Goal: Transaction & Acquisition: Purchase product/service

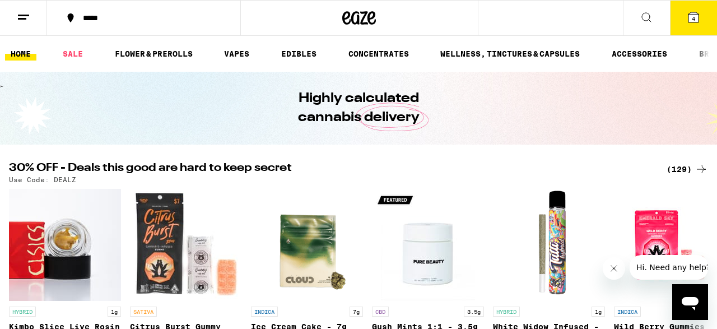
click at [676, 167] on div "(129)" at bounding box center [687, 168] width 41 height 13
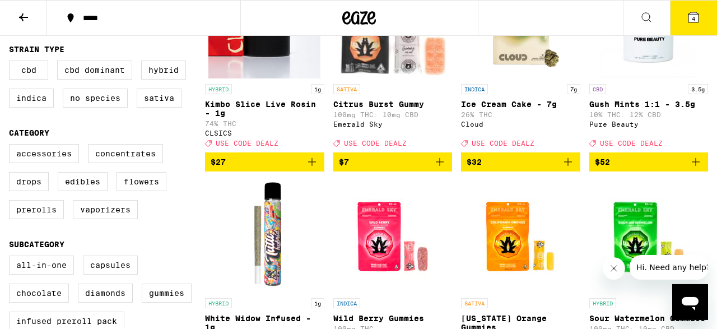
scroll to position [204, 0]
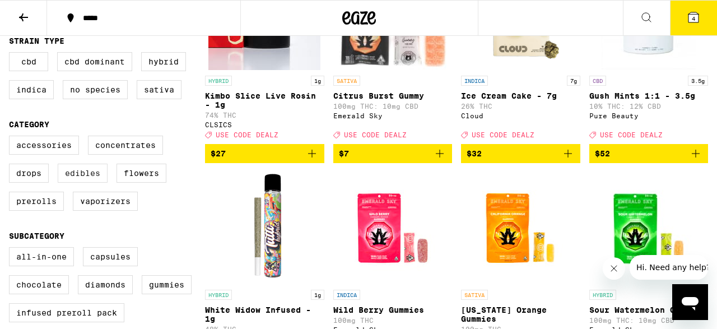
click at [82, 183] on label "Edibles" at bounding box center [83, 173] width 50 height 19
click at [12, 138] on input "Edibles" at bounding box center [11, 137] width 1 height 1
checkbox input "true"
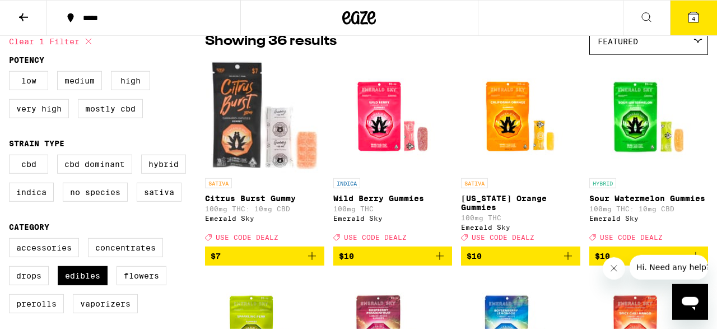
scroll to position [63, 0]
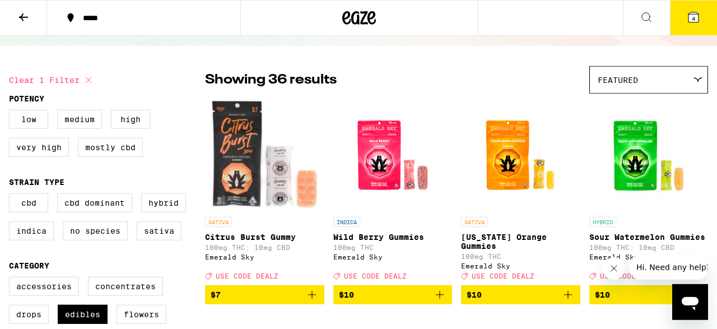
click at [627, 83] on span "Featured" at bounding box center [618, 80] width 40 height 9
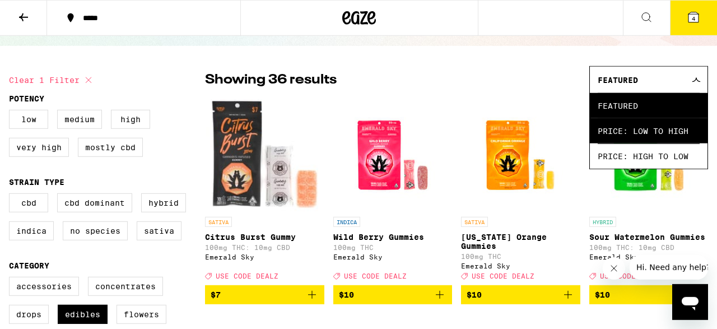
click at [629, 136] on span "Price: Low to High" at bounding box center [649, 130] width 102 height 25
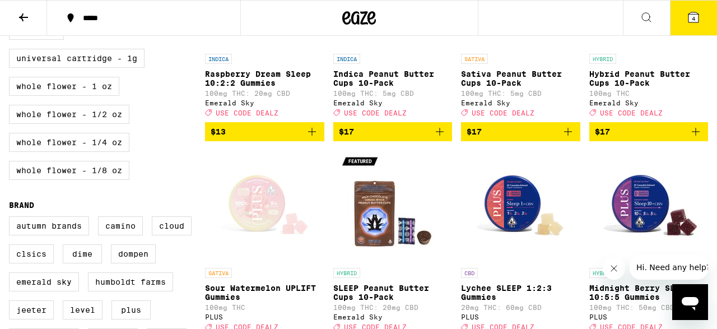
scroll to position [803, 0]
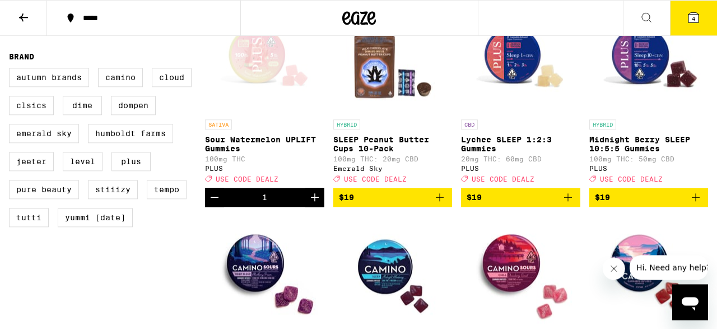
click at [695, 21] on span "4" at bounding box center [693, 18] width 3 height 7
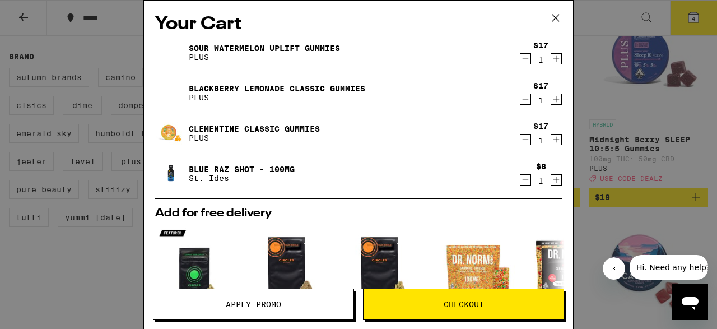
click at [527, 183] on icon "Decrement" at bounding box center [525, 179] width 10 height 13
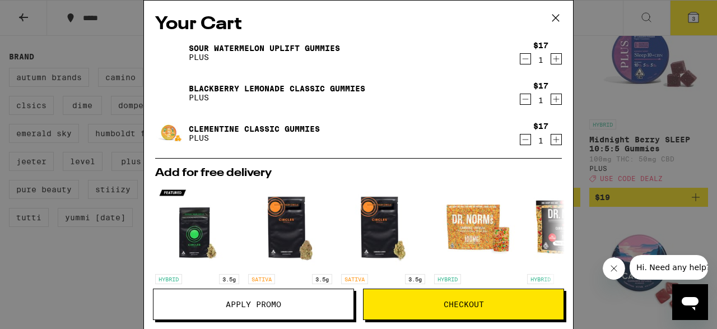
click at [527, 141] on icon "Decrement" at bounding box center [525, 139] width 10 height 13
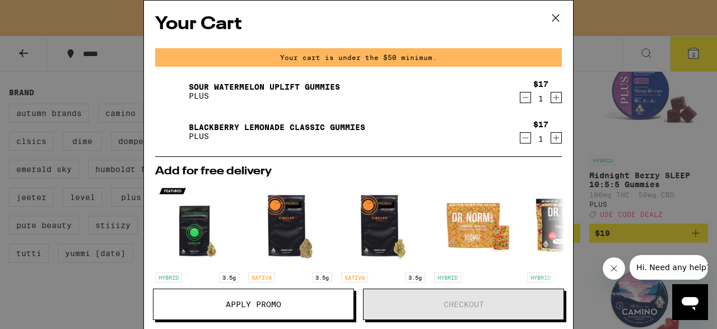
scroll to position [839, 0]
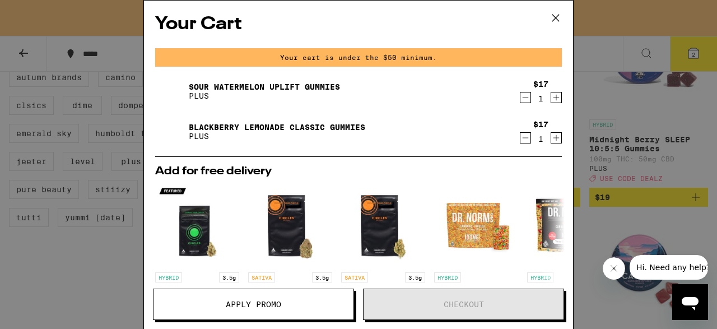
click at [524, 101] on icon "Decrement" at bounding box center [525, 97] width 10 height 13
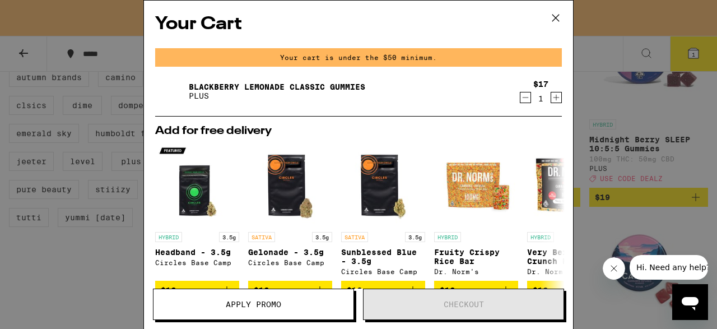
click at [527, 97] on icon "Decrement" at bounding box center [525, 97] width 10 height 13
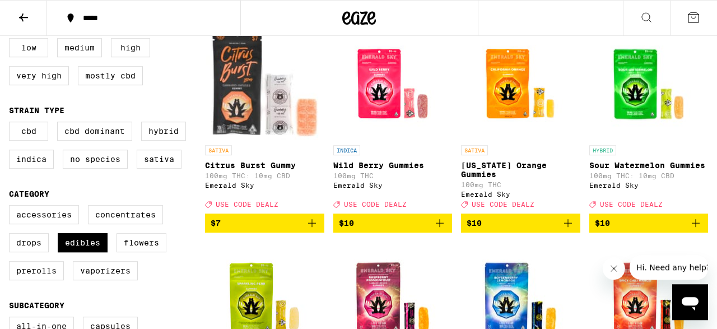
scroll to position [154, 0]
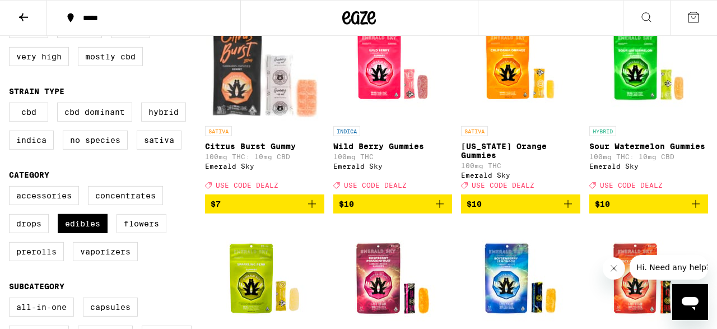
click at [442, 211] on icon "Add to bag" at bounding box center [439, 203] width 13 height 13
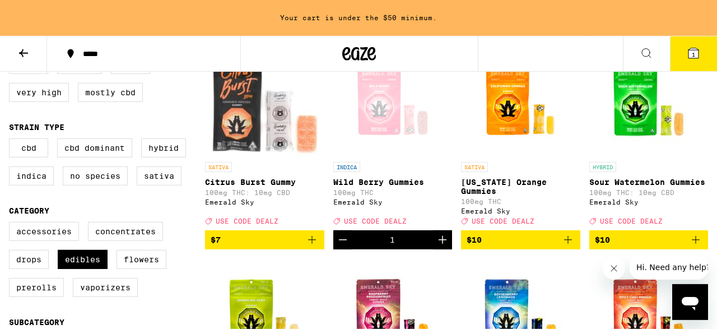
scroll to position [189, 0]
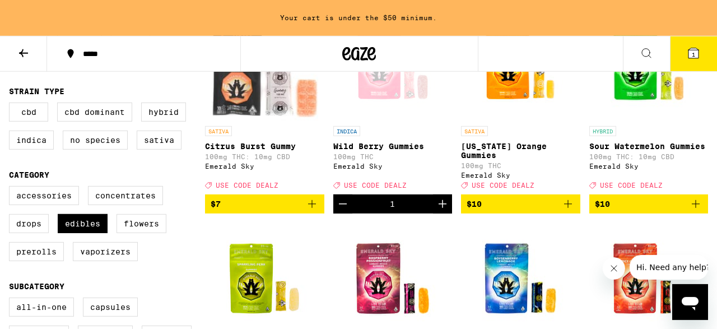
click at [572, 211] on icon "Add to bag" at bounding box center [567, 203] width 13 height 13
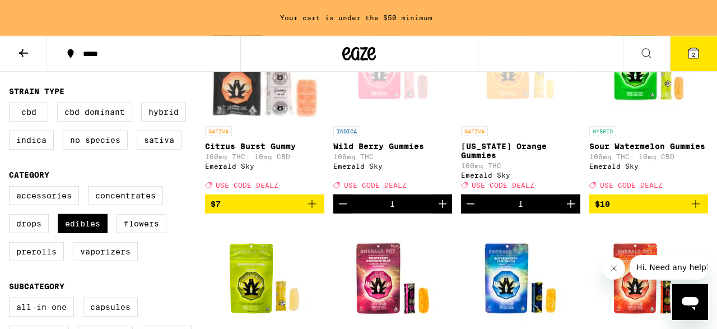
click at [695, 211] on icon "Add to bag" at bounding box center [695, 203] width 13 height 13
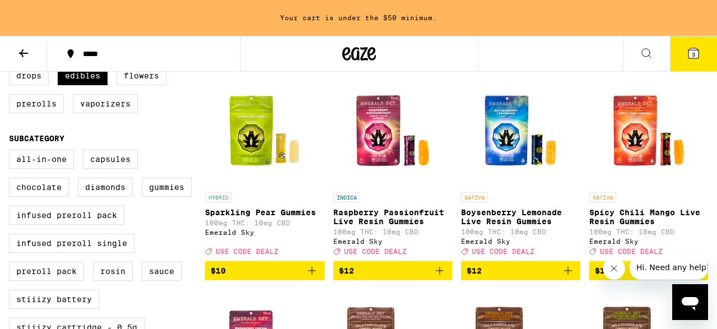
scroll to position [341, 0]
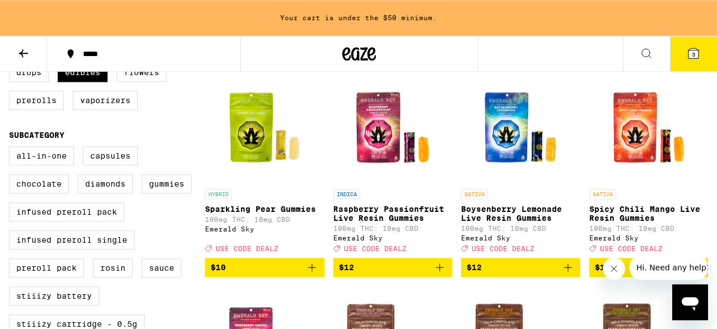
click at [310, 274] on icon "Add to bag" at bounding box center [311, 267] width 13 height 13
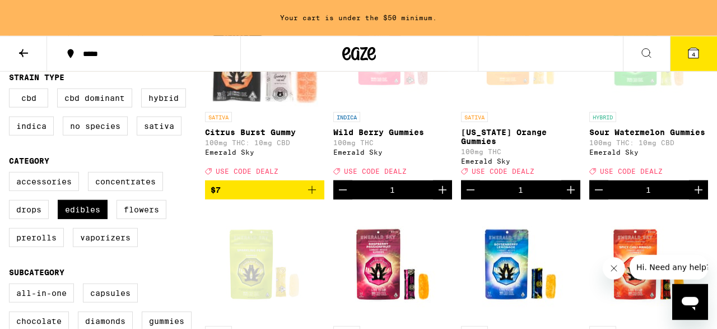
scroll to position [212, 0]
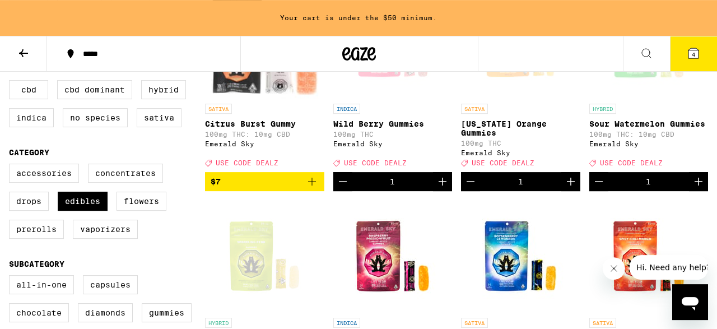
click at [571, 185] on icon "Increment" at bounding box center [571, 182] width 8 height 8
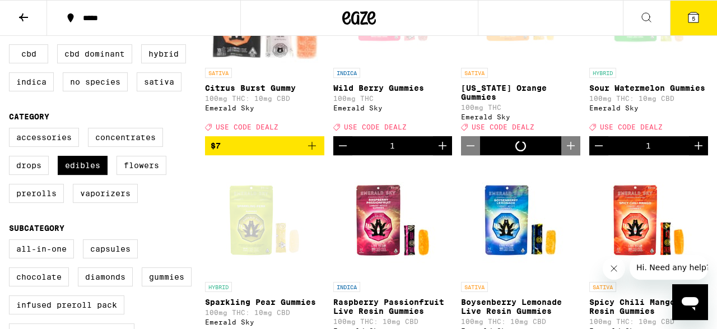
scroll to position [176, 0]
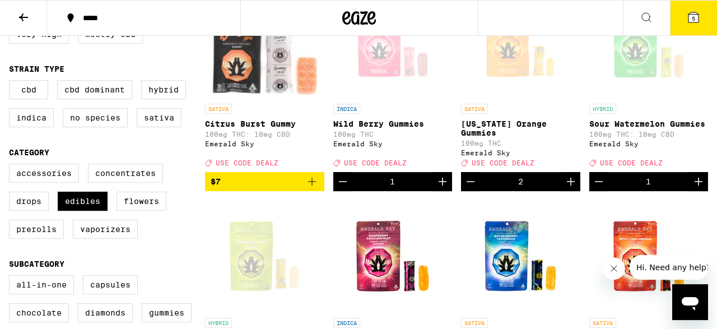
click at [695, 18] on span "5" at bounding box center [693, 18] width 3 height 7
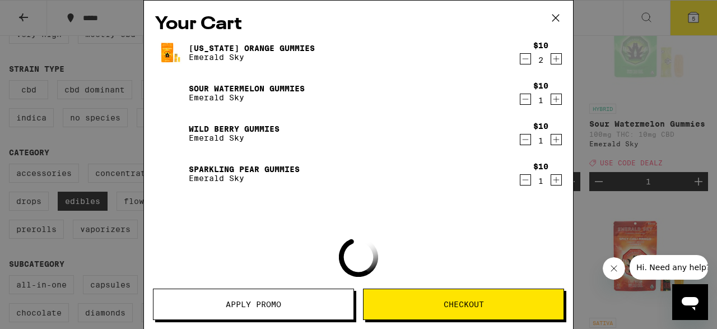
click at [231, 303] on span "Apply Promo" at bounding box center [253, 304] width 55 height 8
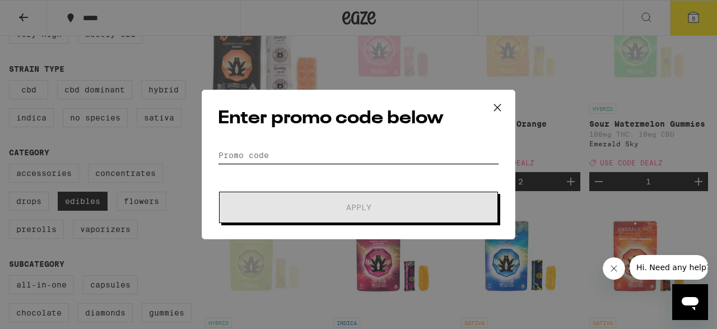
click at [290, 155] on input "Promo Code" at bounding box center [358, 155] width 281 height 17
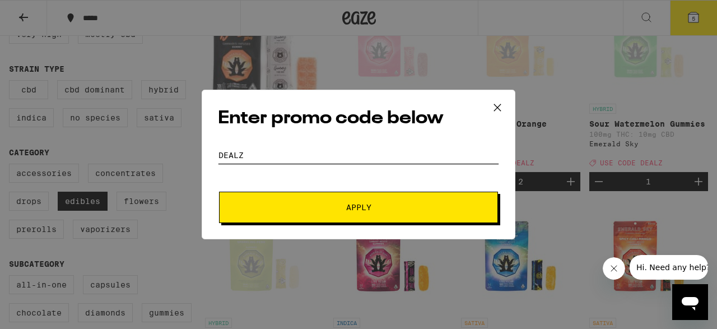
type input "dealz"
click at [385, 209] on span "Apply" at bounding box center [359, 207] width 202 height 8
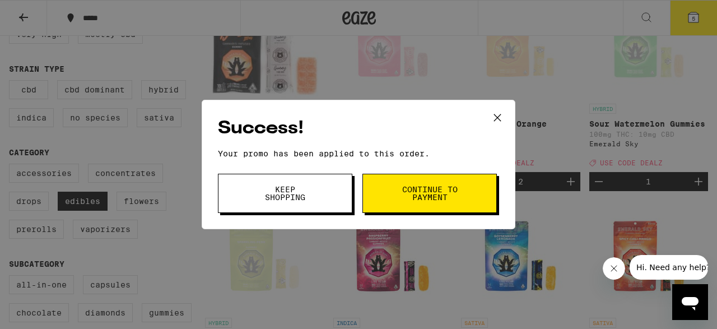
click at [395, 192] on button "Continue to payment" at bounding box center [429, 193] width 134 height 39
